Goal: Find specific page/section: Find specific page/section

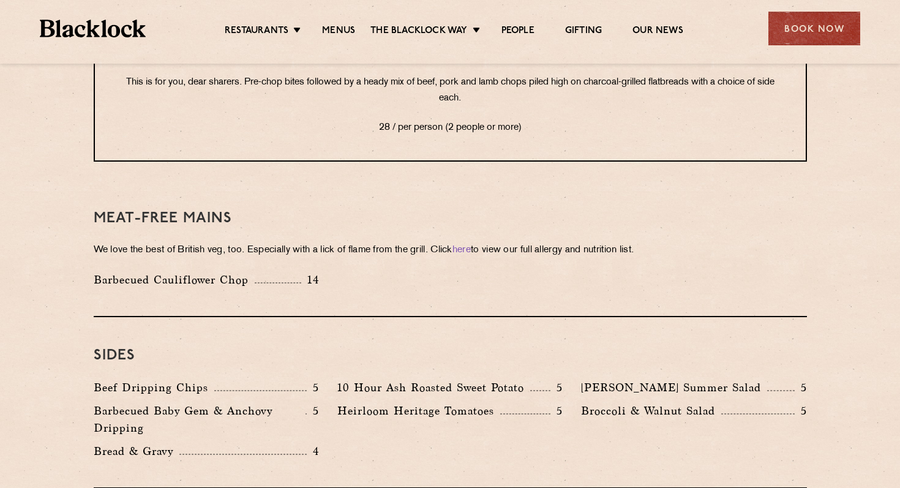
scroll to position [1754, 0]
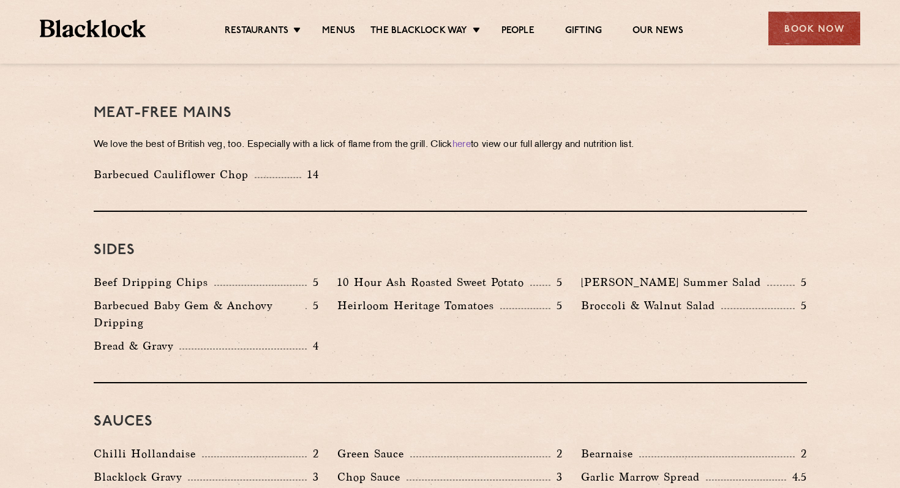
click at [569, 332] on div "Sides Beef Dripping Chips 5 10 Hour Ash Roasted Sweet Potato 5 [PERSON_NAME] Su…" at bounding box center [450, 297] width 713 height 171
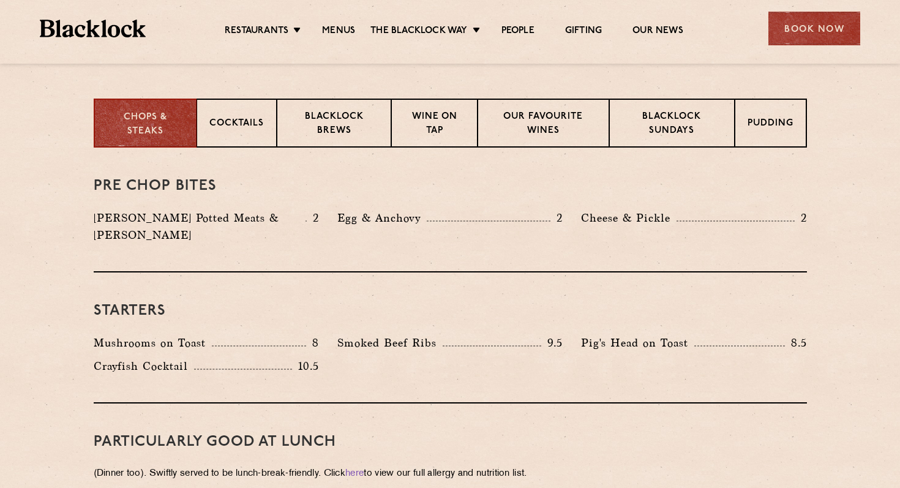
scroll to position [468, 0]
click at [241, 133] on div "Cocktails" at bounding box center [236, 123] width 80 height 49
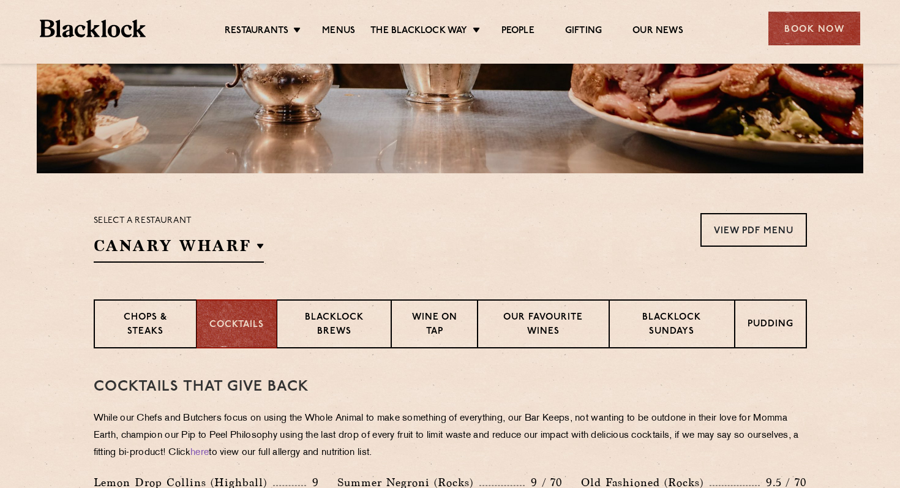
scroll to position [305, 0]
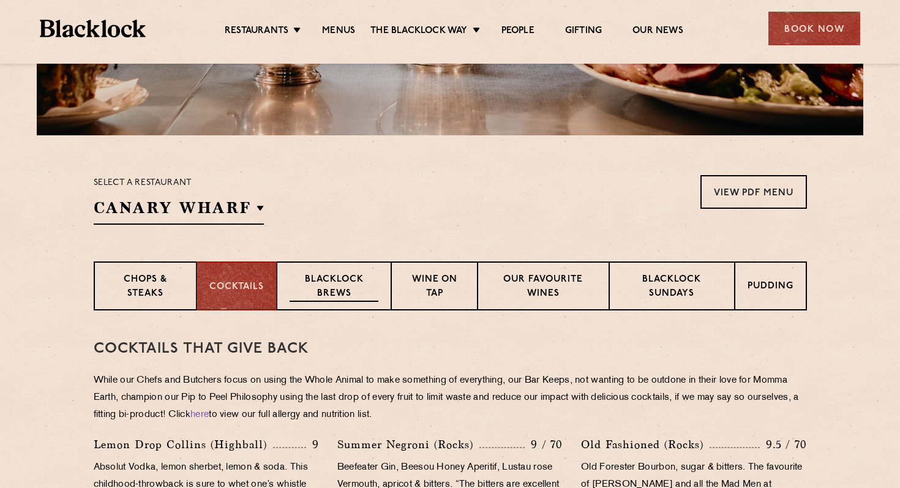
click at [329, 283] on p "Blacklock Brews" at bounding box center [333, 287] width 89 height 29
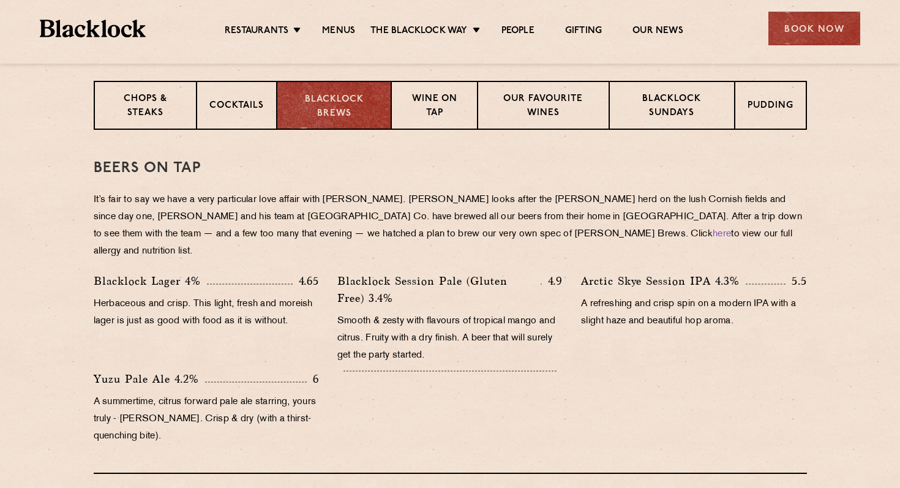
scroll to position [524, 0]
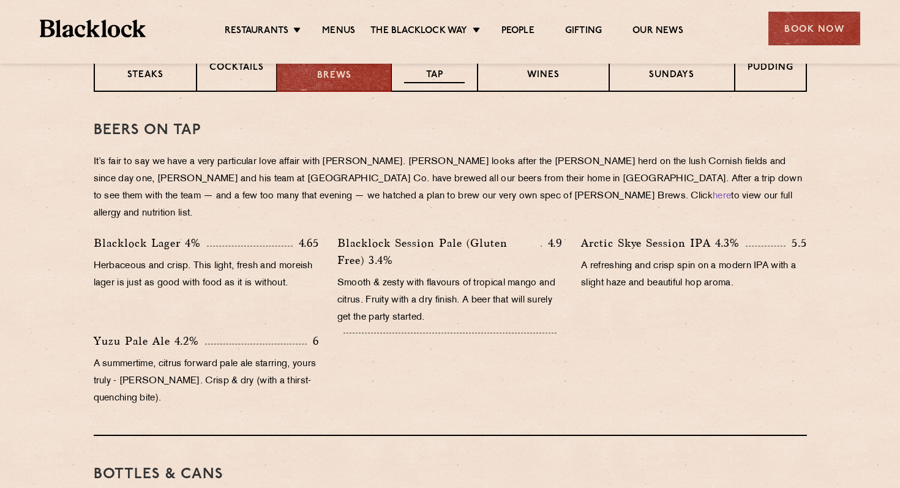
click at [445, 90] on div "Wine on Tap" at bounding box center [434, 67] width 86 height 49
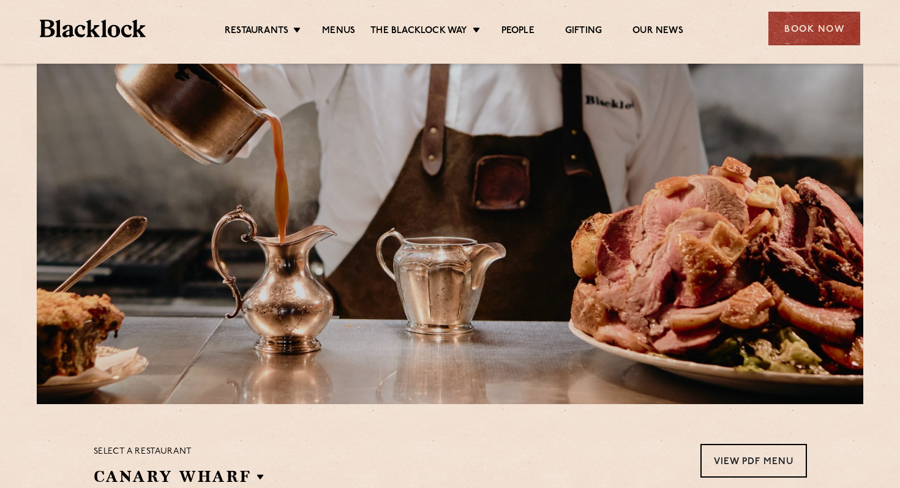
scroll to position [0, 0]
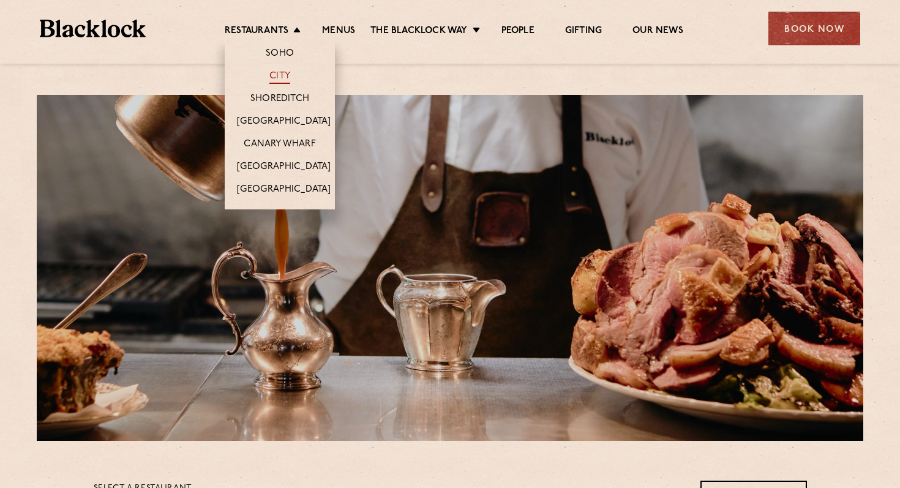
click at [278, 79] on link "City" at bounding box center [279, 76] width 21 height 13
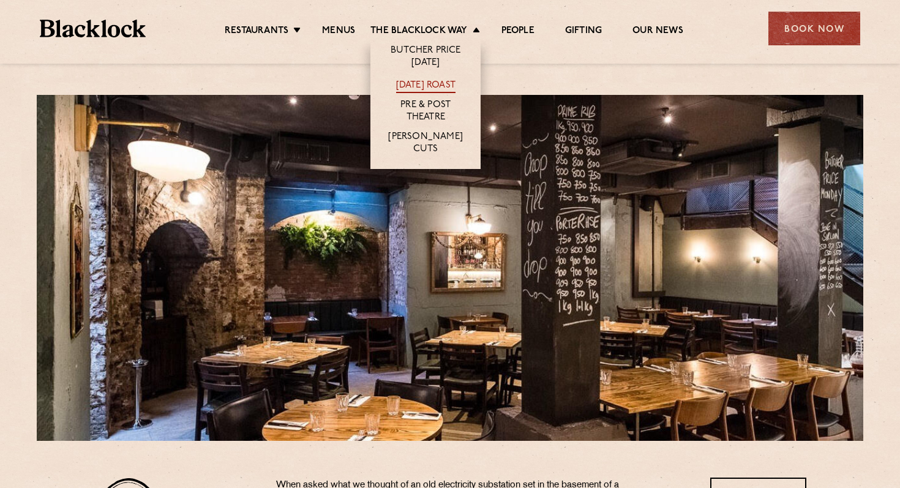
click at [420, 80] on link "[DATE] Roast" at bounding box center [425, 86] width 59 height 13
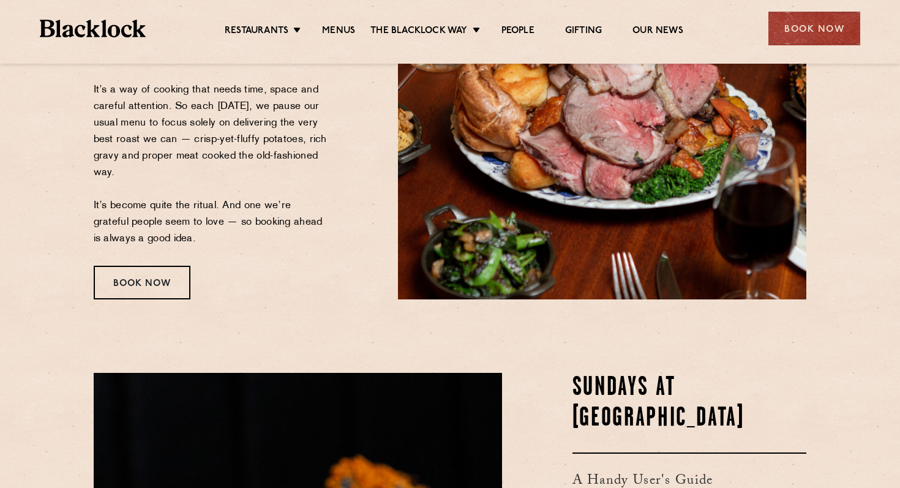
scroll to position [232, 0]
